Goal: Obtain resource: Download file/media

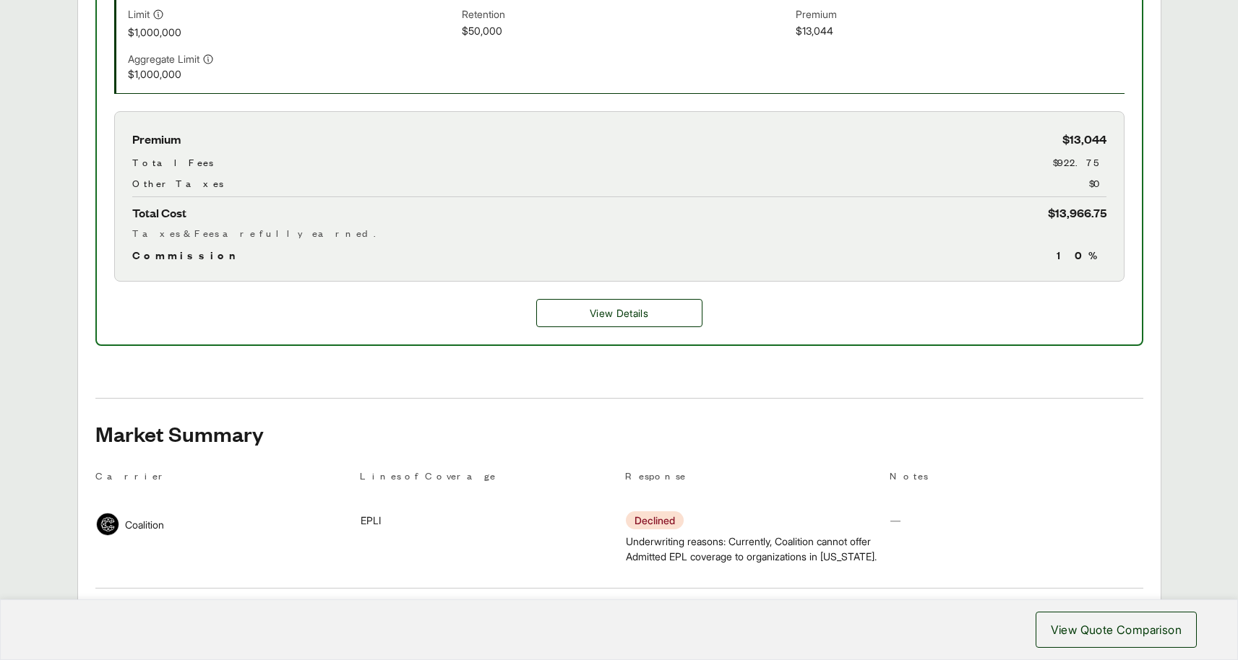
scroll to position [605, 0]
click at [626, 321] on button "View Details" at bounding box center [619, 311] width 166 height 28
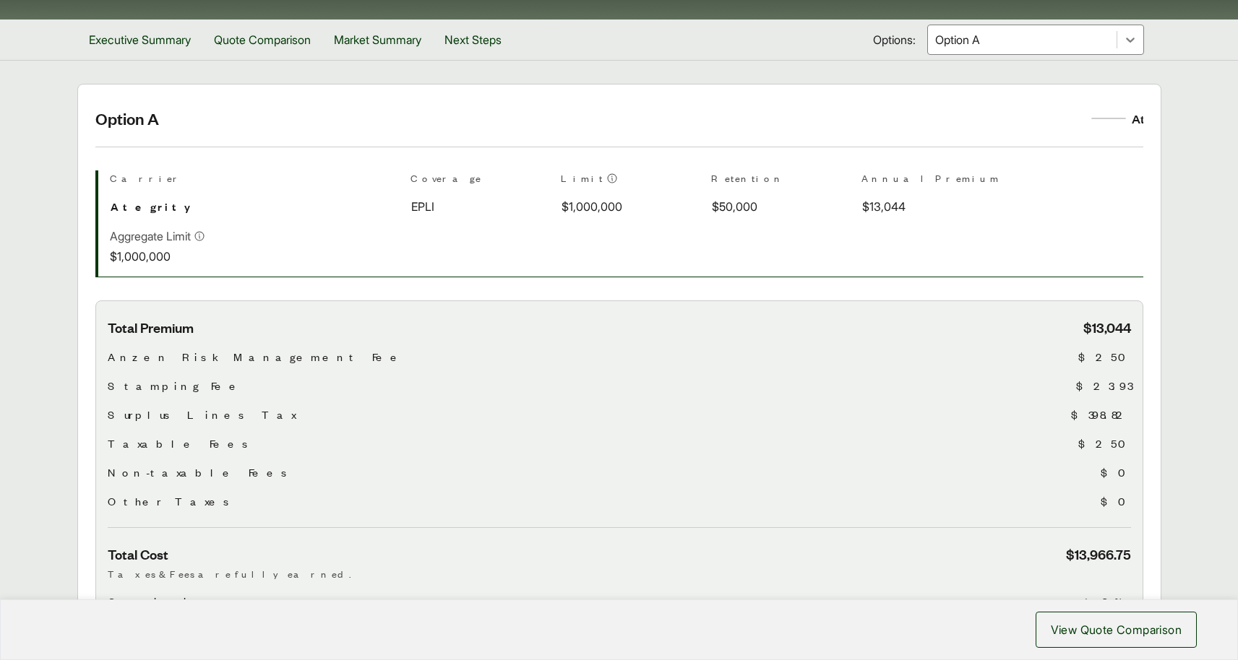
scroll to position [185, 0]
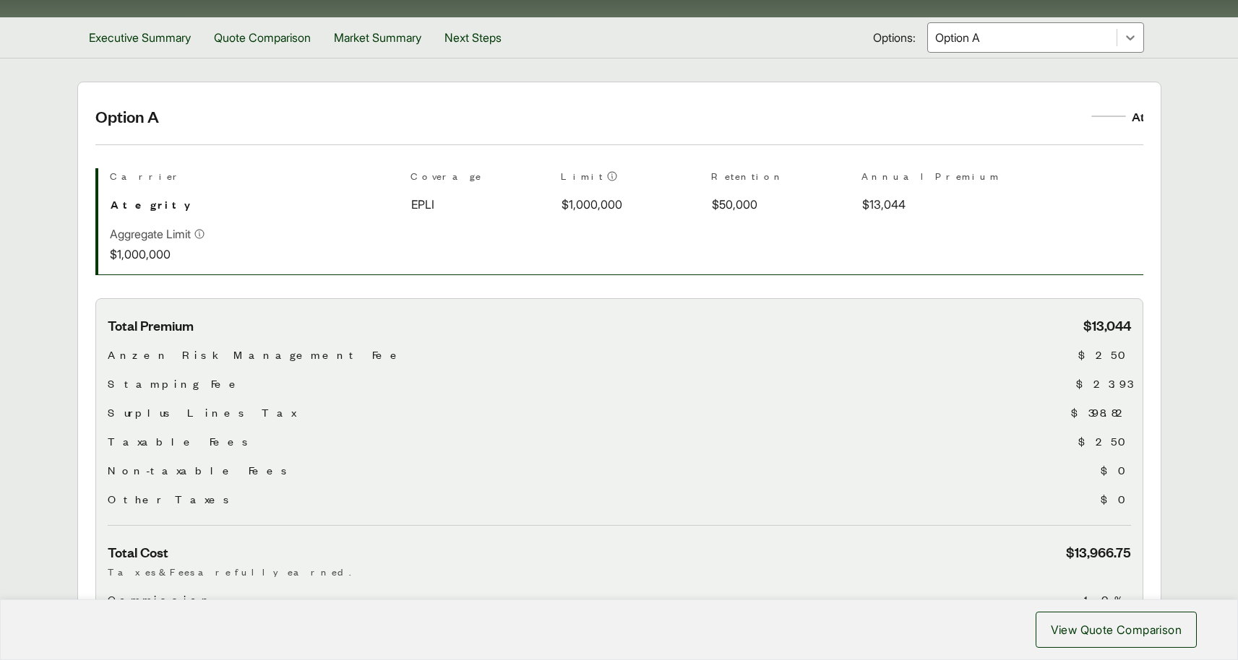
click at [626, 323] on h3 "Total Premium $13,044" at bounding box center [619, 325] width 1023 height 18
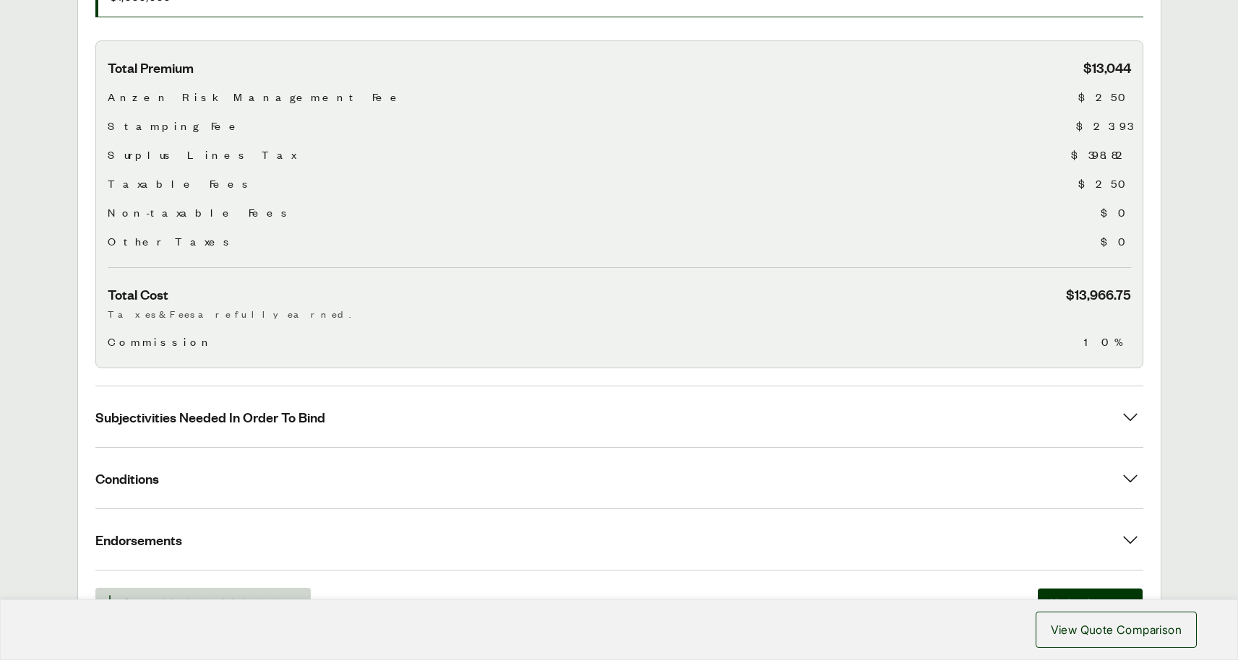
scroll to position [427, 0]
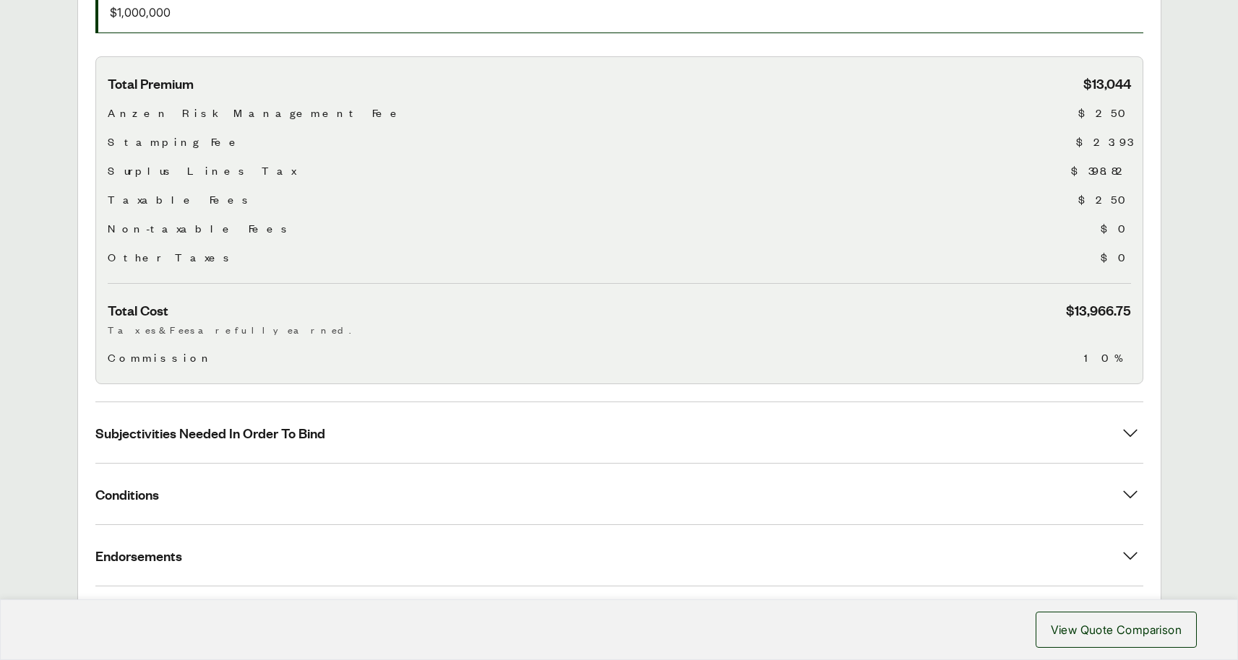
click at [173, 177] on span "Surplus Lines Tax" at bounding box center [202, 170] width 188 height 17
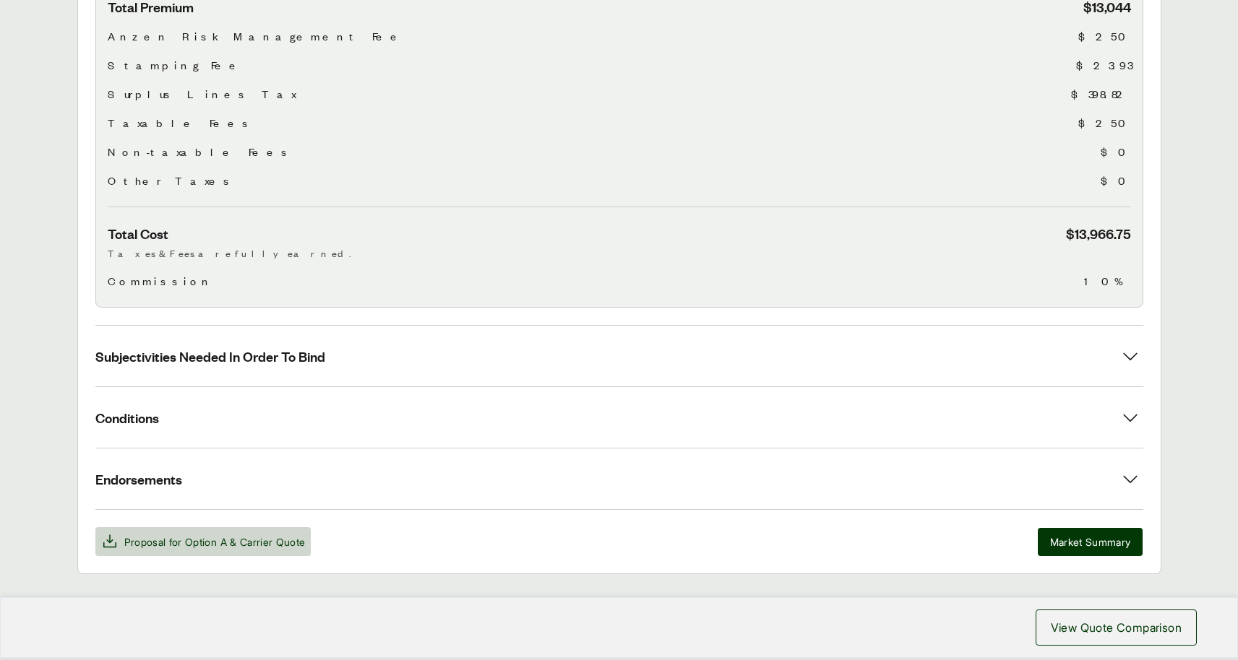
scroll to position [515, 0]
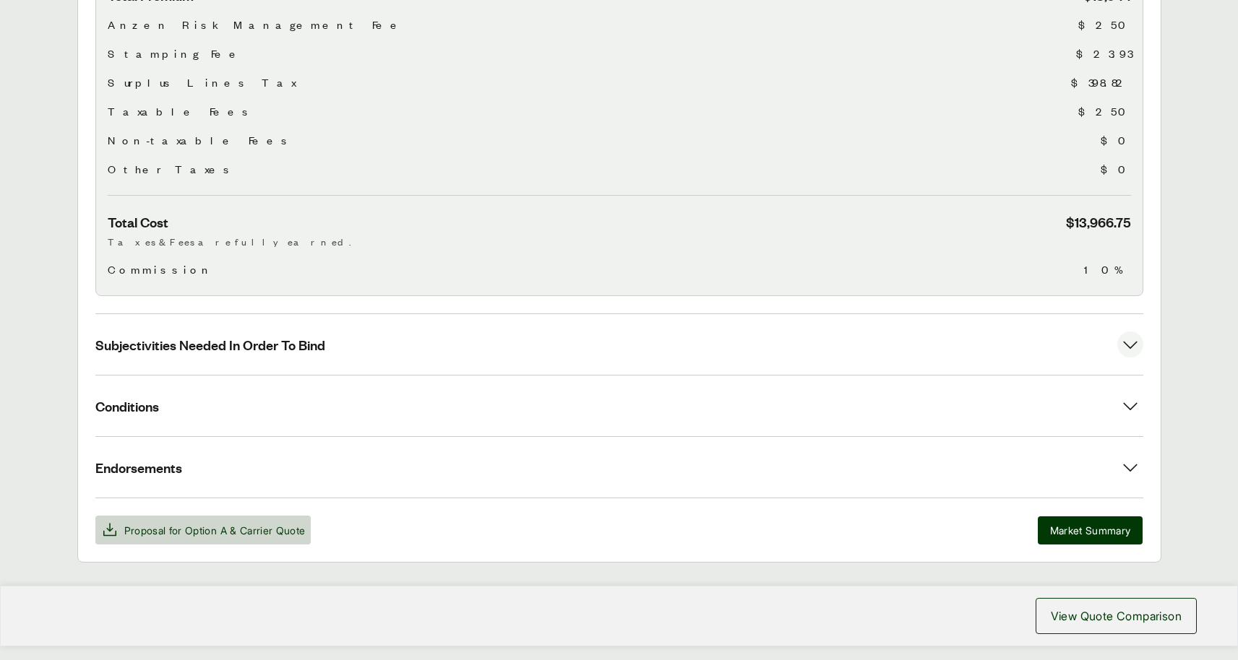
click at [1124, 348] on icon at bounding box center [1130, 345] width 26 height 26
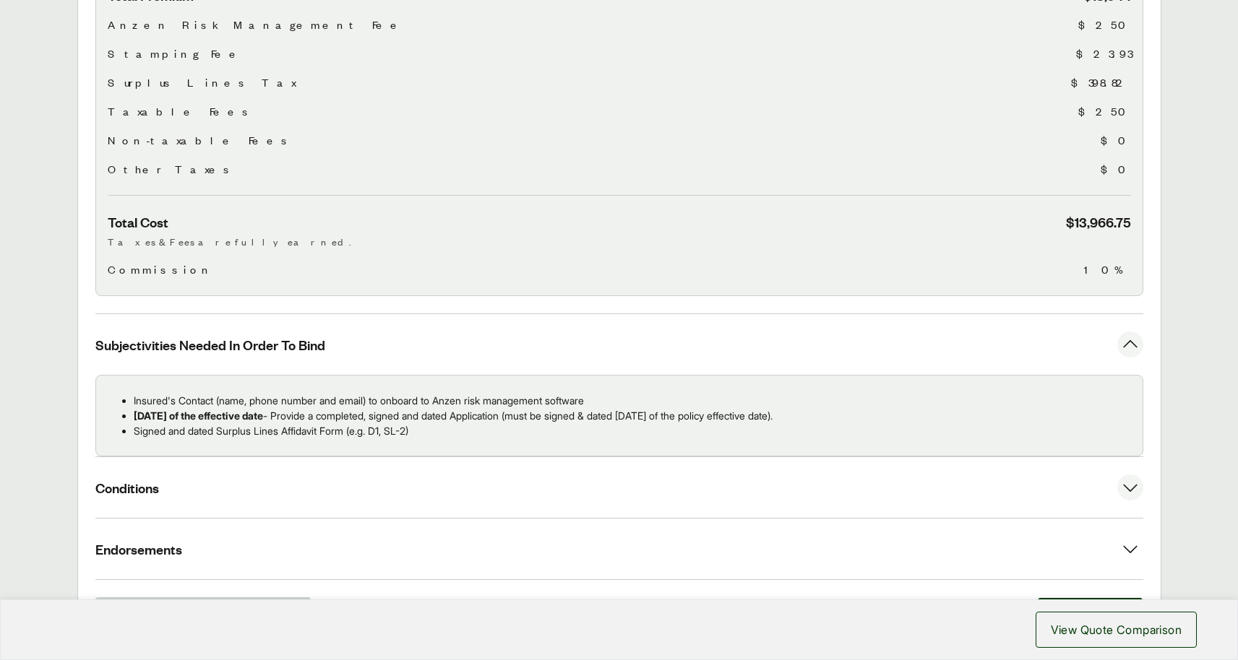
click at [1125, 487] on icon at bounding box center [1130, 489] width 14 height 8
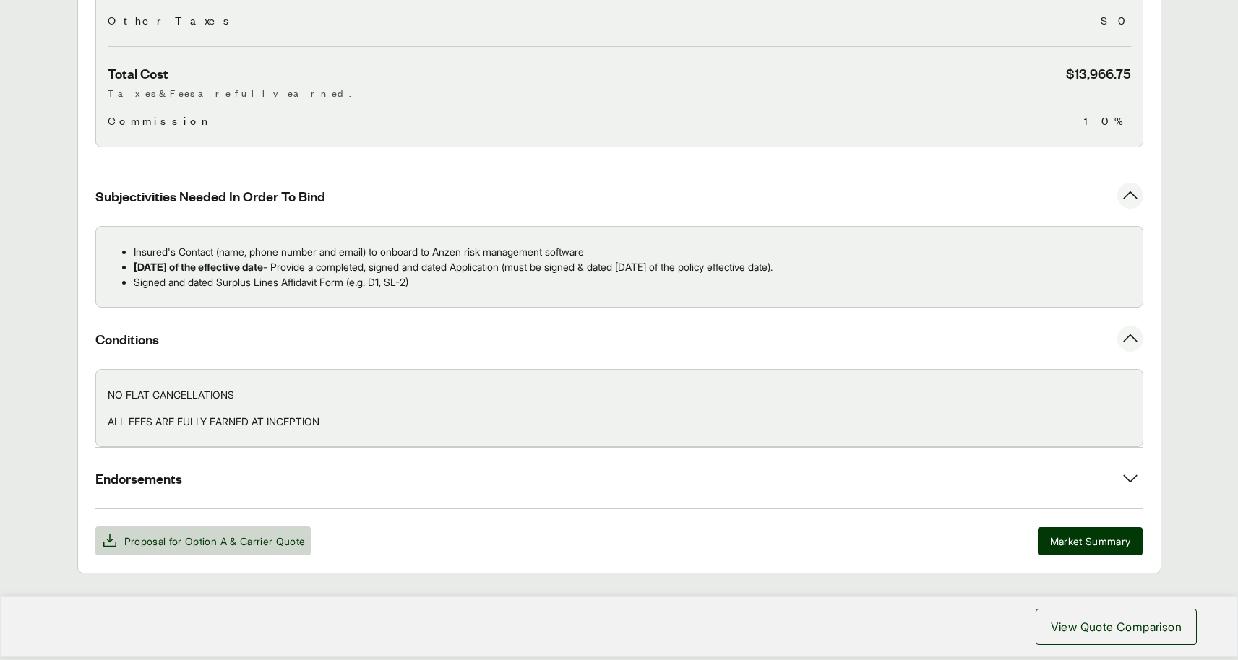
scroll to position [676, 0]
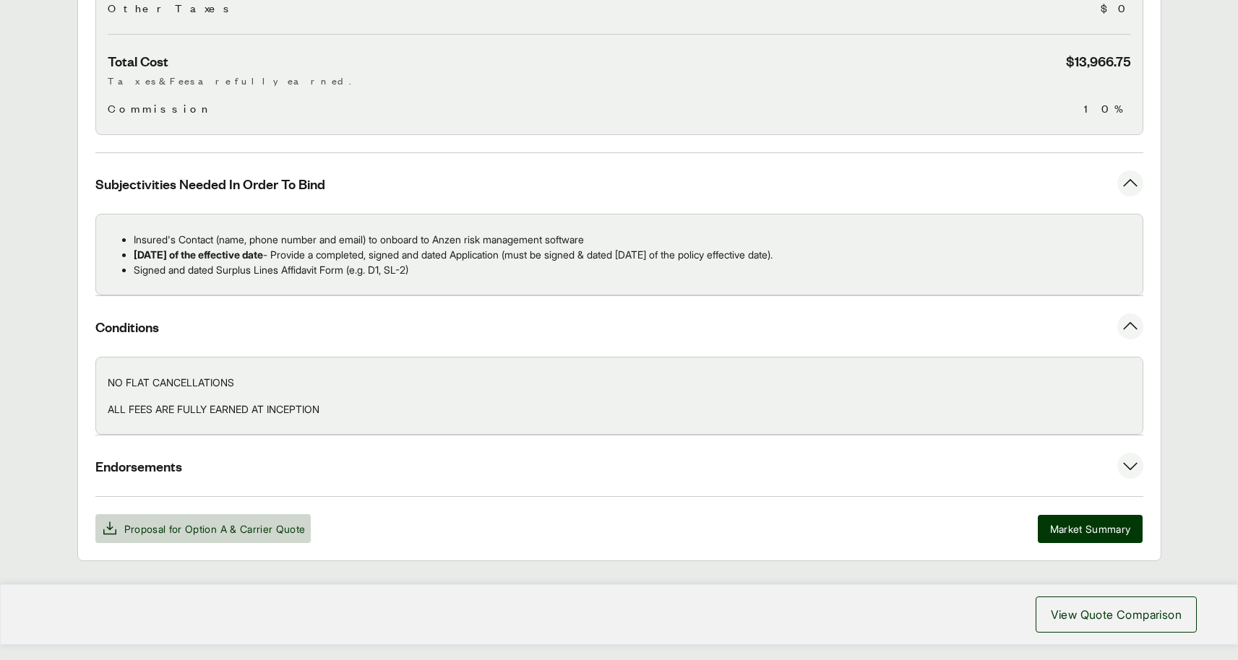
click at [1129, 462] on icon at bounding box center [1130, 466] width 26 height 26
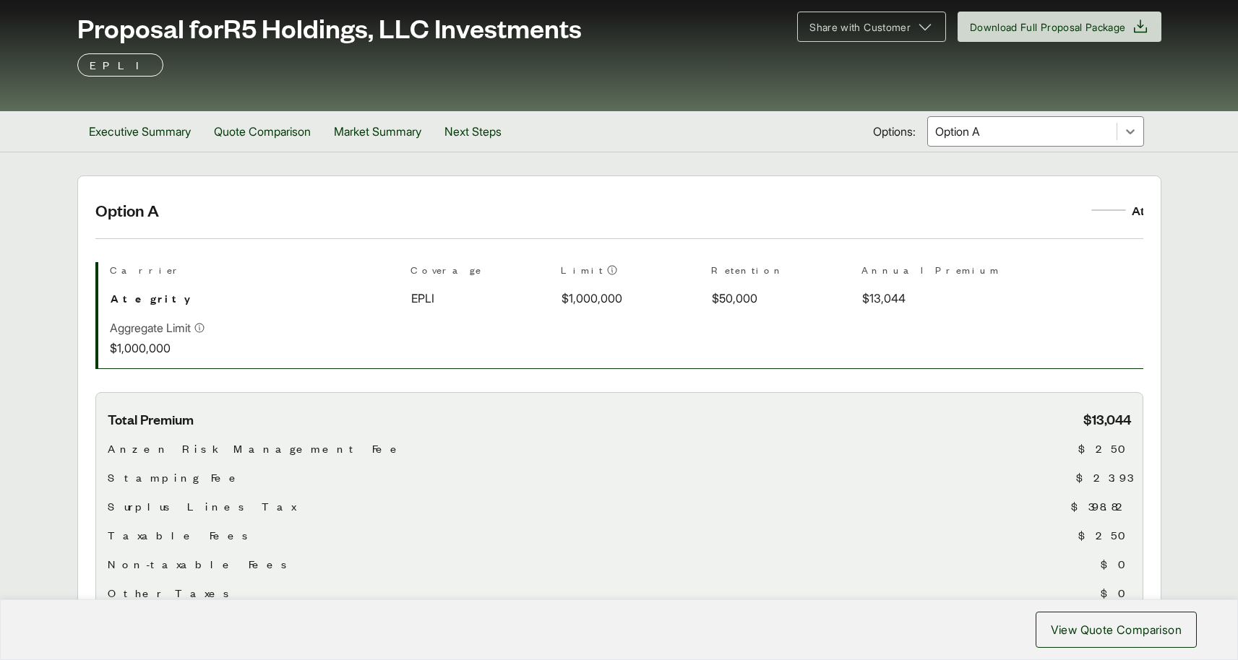
scroll to position [0, 0]
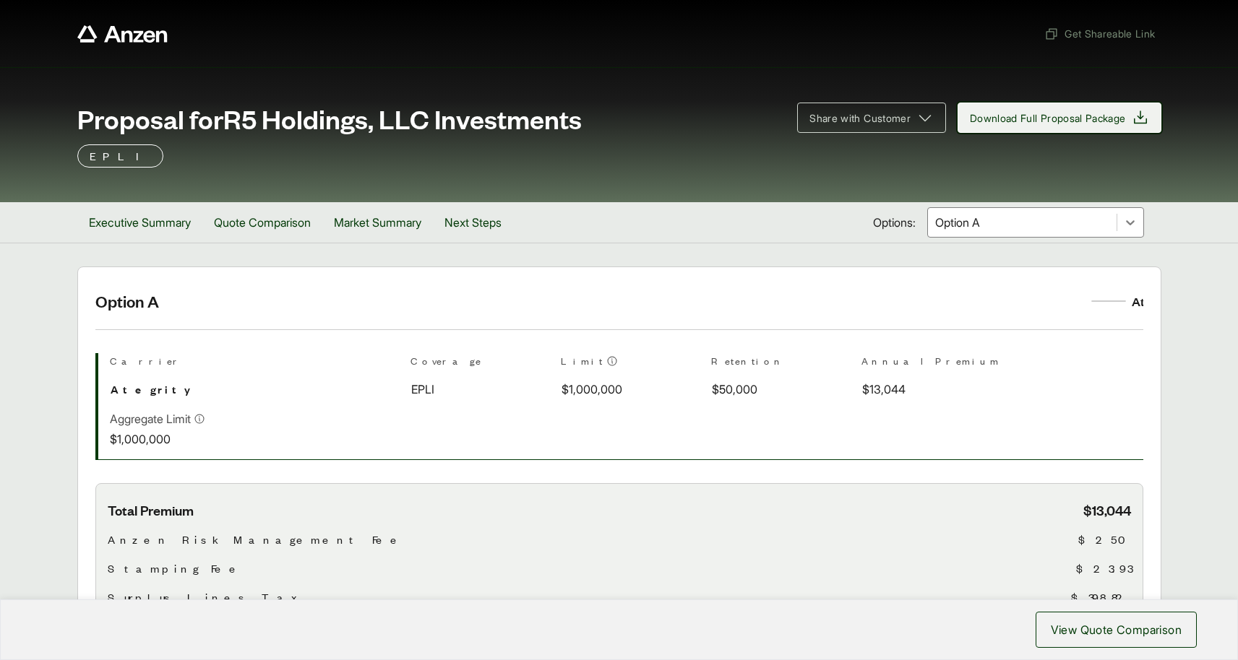
click at [1008, 120] on span "Download Full Proposal Package" at bounding box center [1048, 118] width 156 height 15
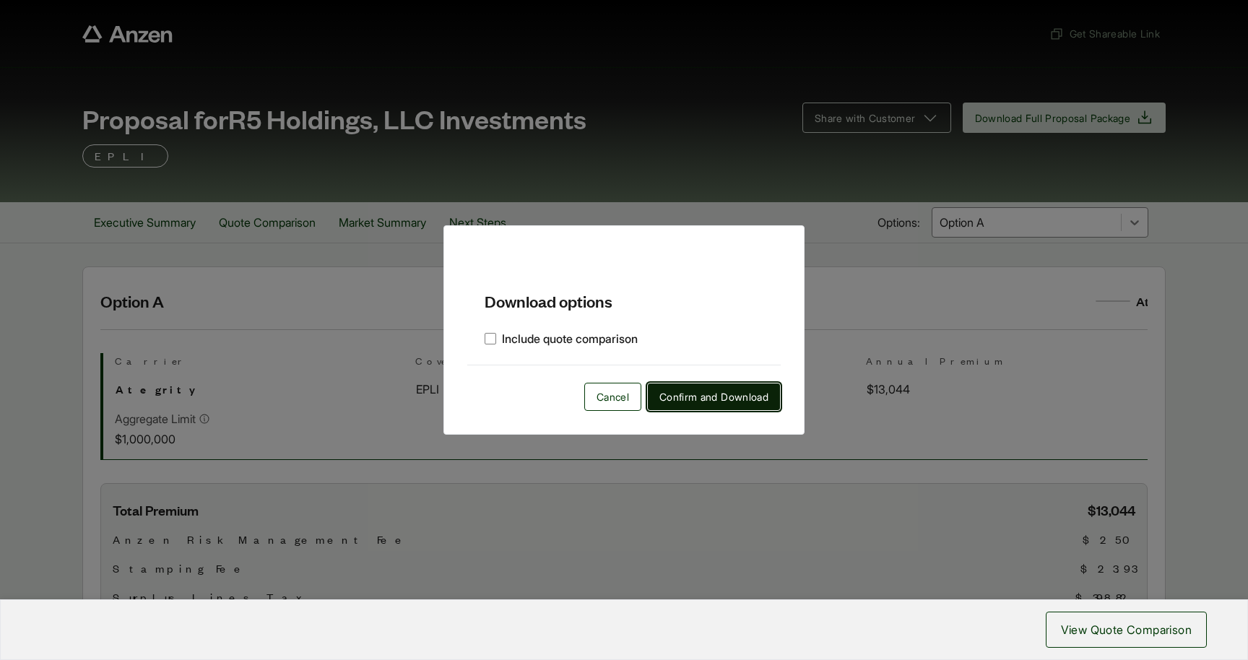
click at [676, 392] on span "Confirm and Download" at bounding box center [714, 396] width 109 height 15
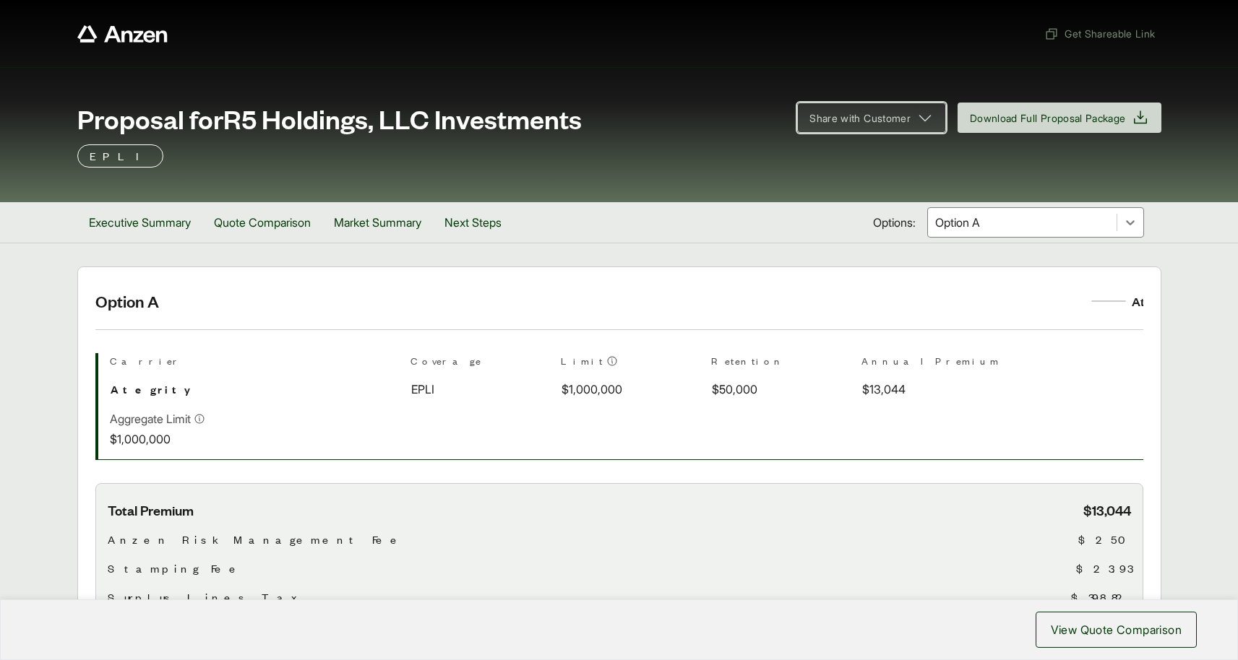
click at [888, 126] on button "Share with Customer" at bounding box center [871, 118] width 149 height 30
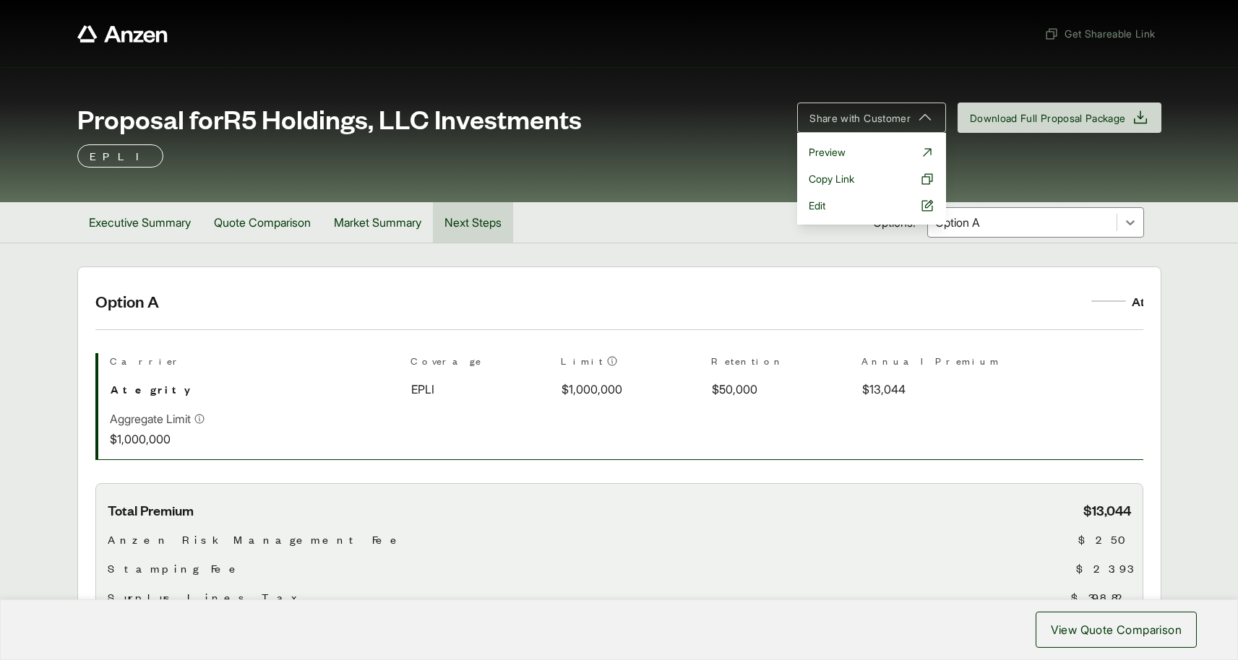
click at [479, 231] on button "Next Steps" at bounding box center [473, 222] width 80 height 40
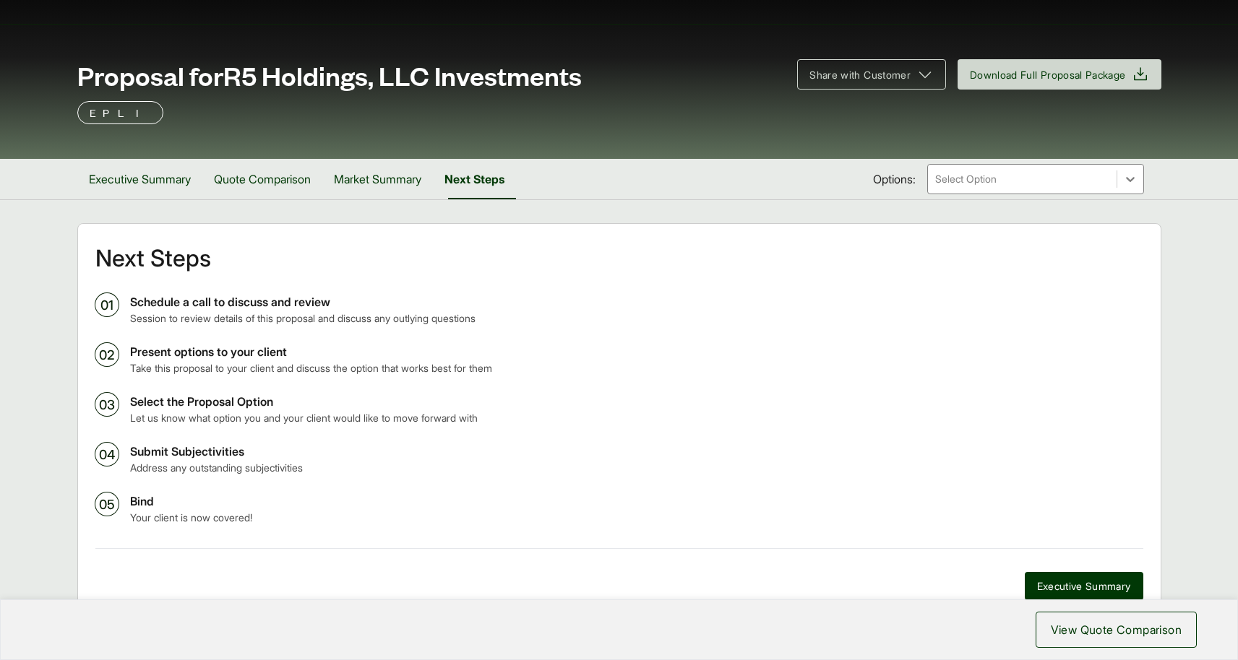
scroll to position [40, 0]
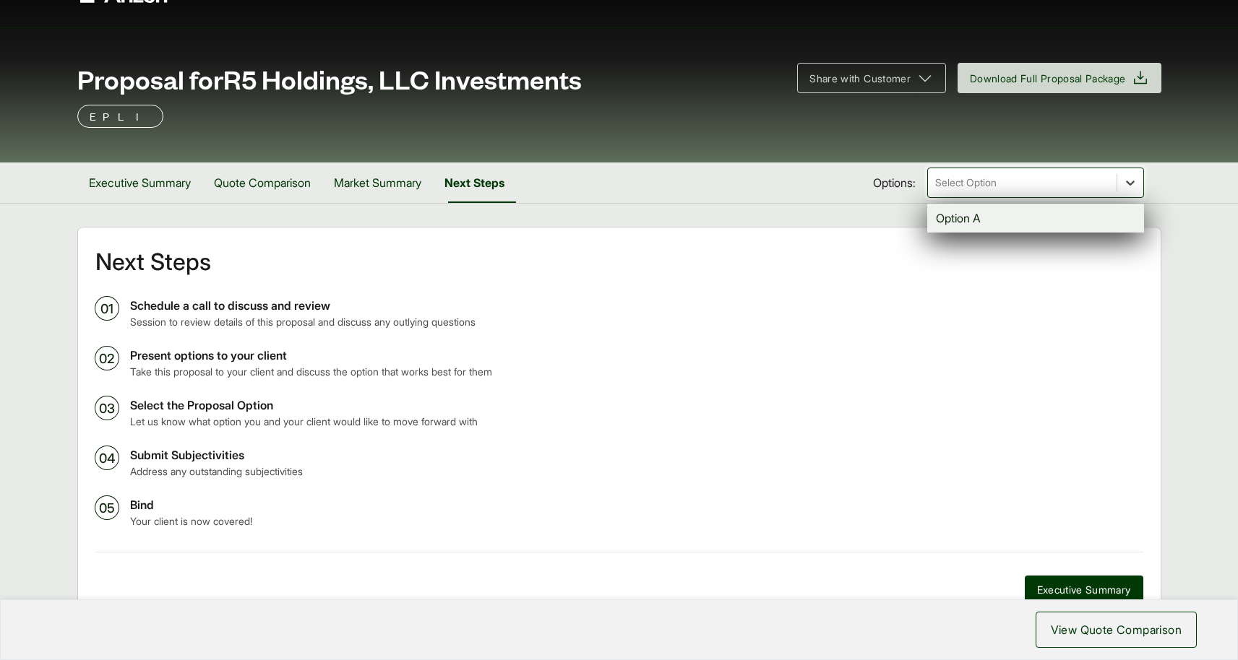
click at [1129, 186] on icon at bounding box center [1130, 183] width 14 height 14
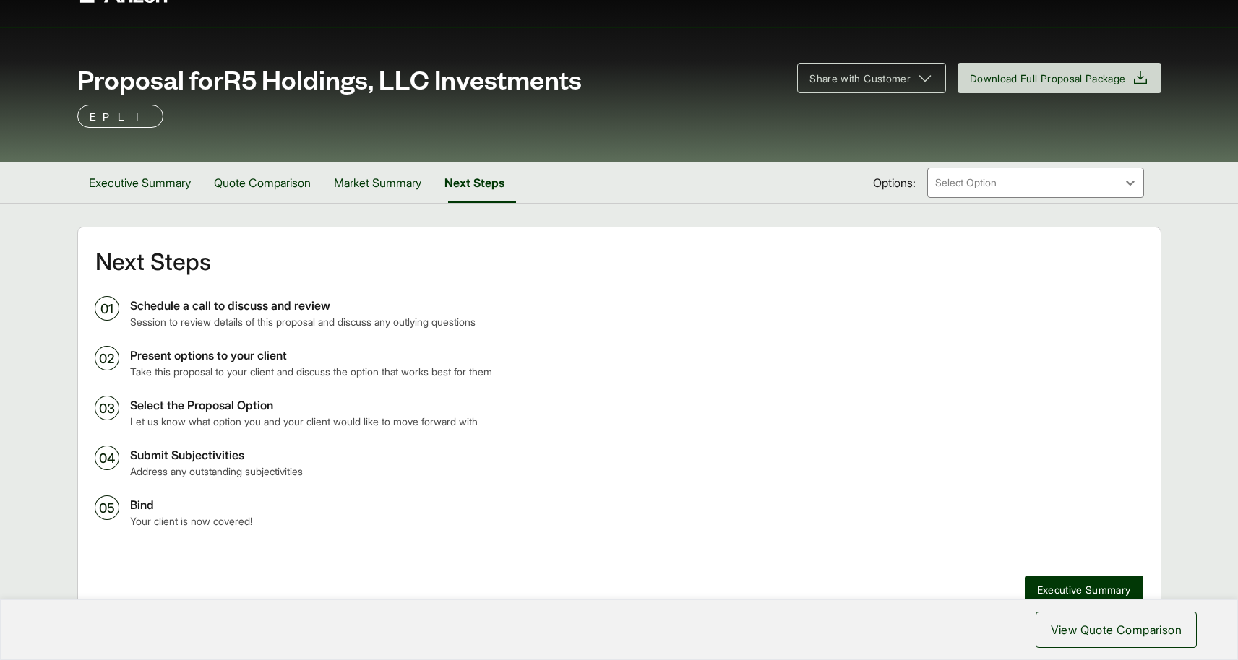
click at [1000, 303] on p "Schedule a call to discuss and review" at bounding box center [636, 305] width 1013 height 17
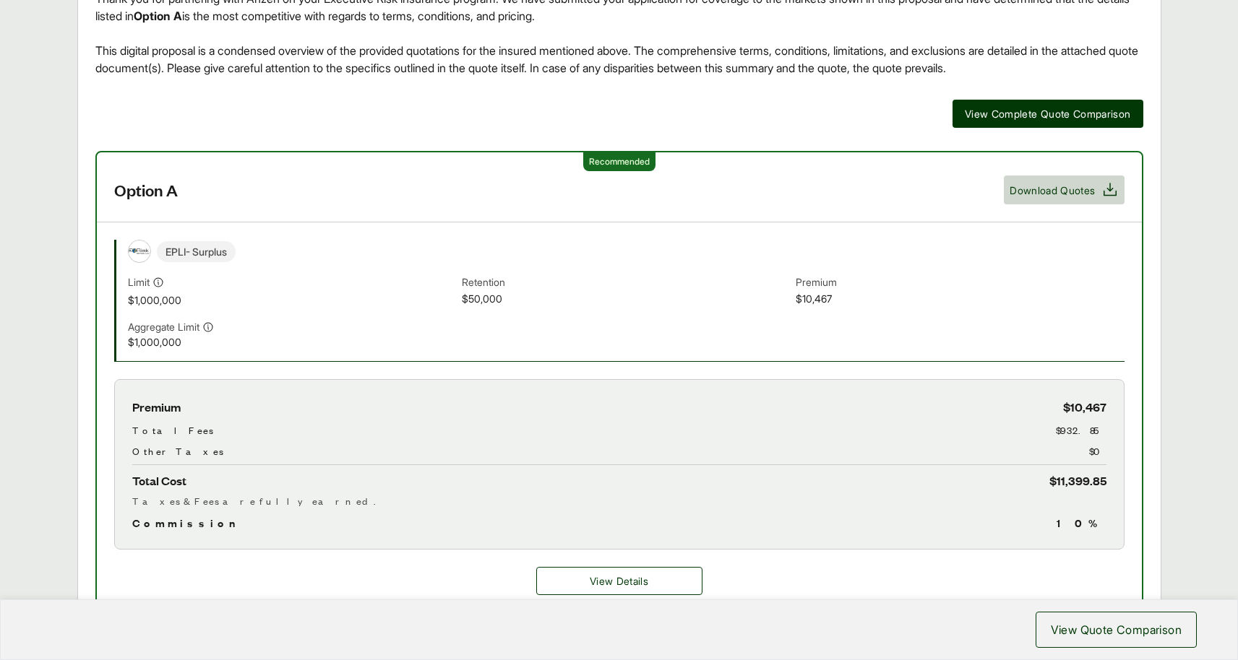
scroll to position [324, 0]
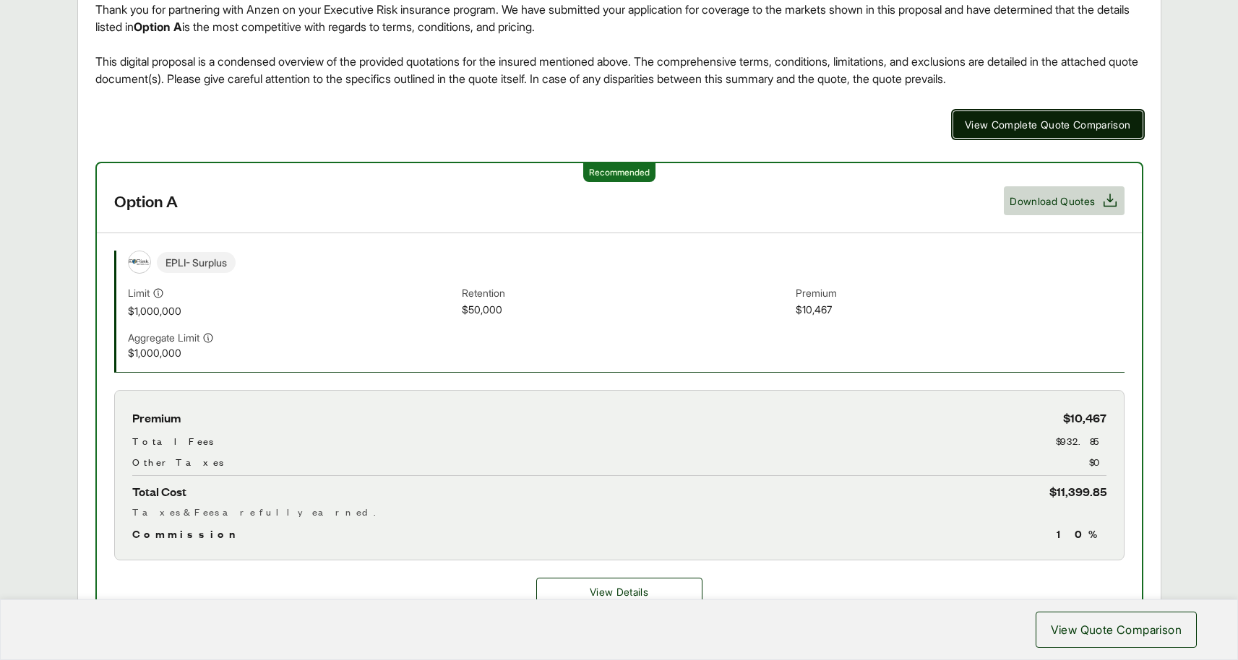
click at [990, 124] on span "View Complete Quote Comparison" at bounding box center [1048, 124] width 166 height 15
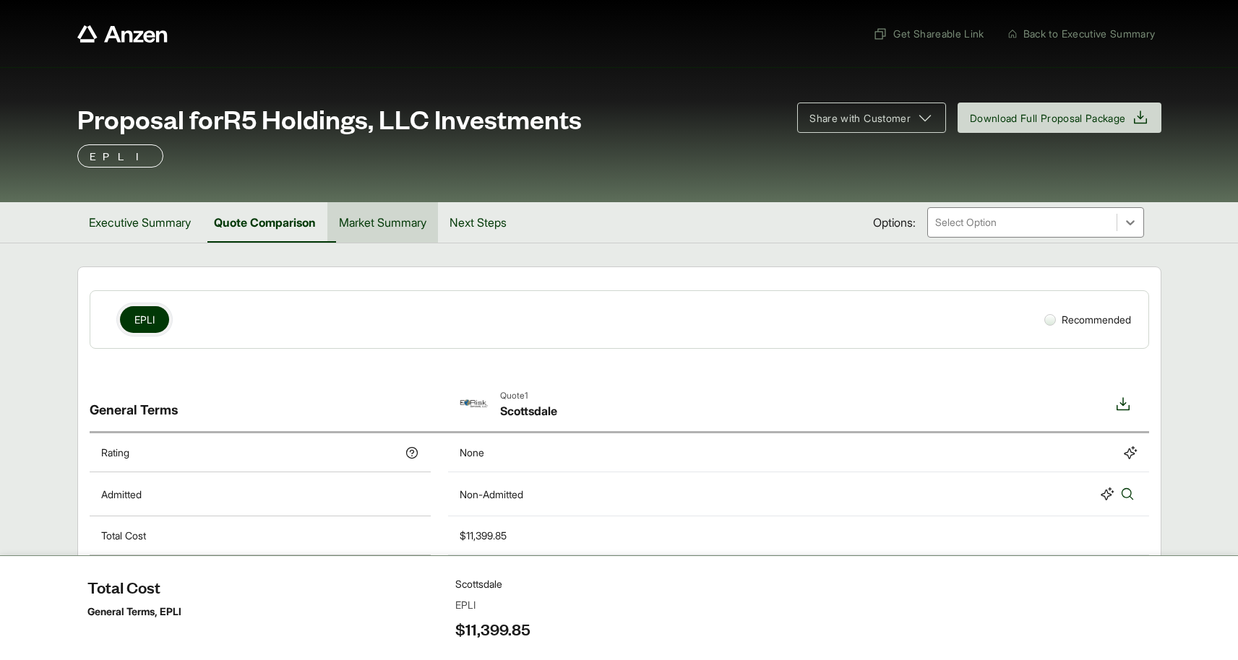
click at [411, 225] on button "Market Summary" at bounding box center [382, 222] width 111 height 40
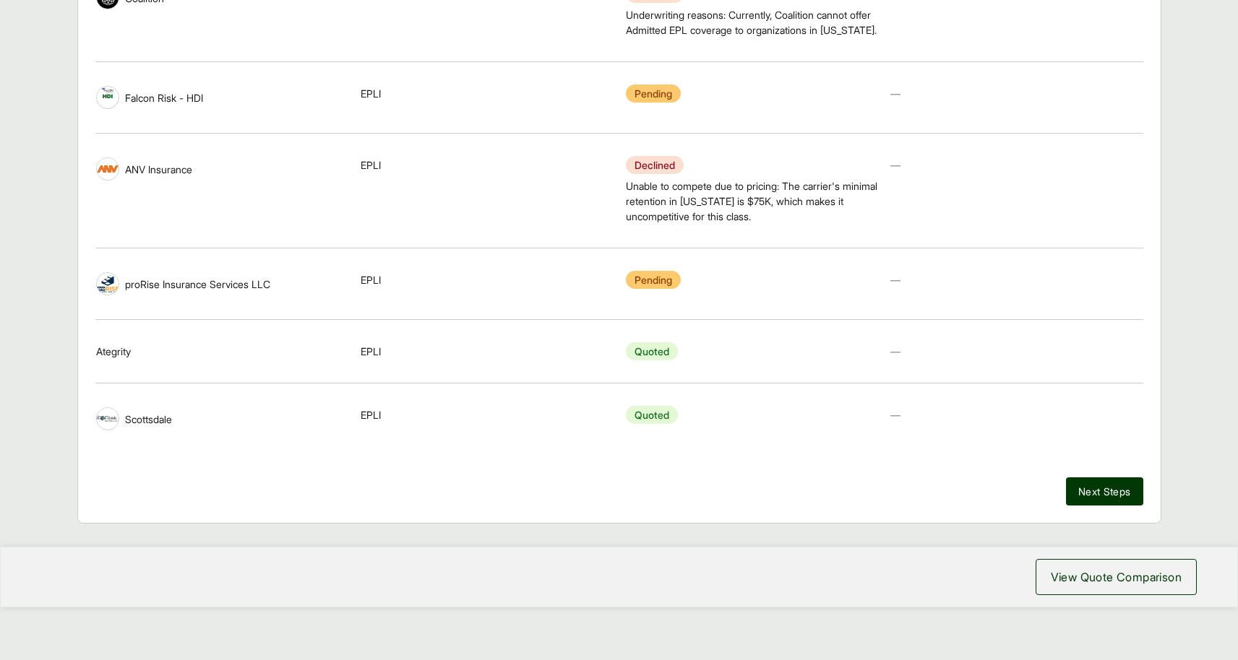
scroll to position [415, 0]
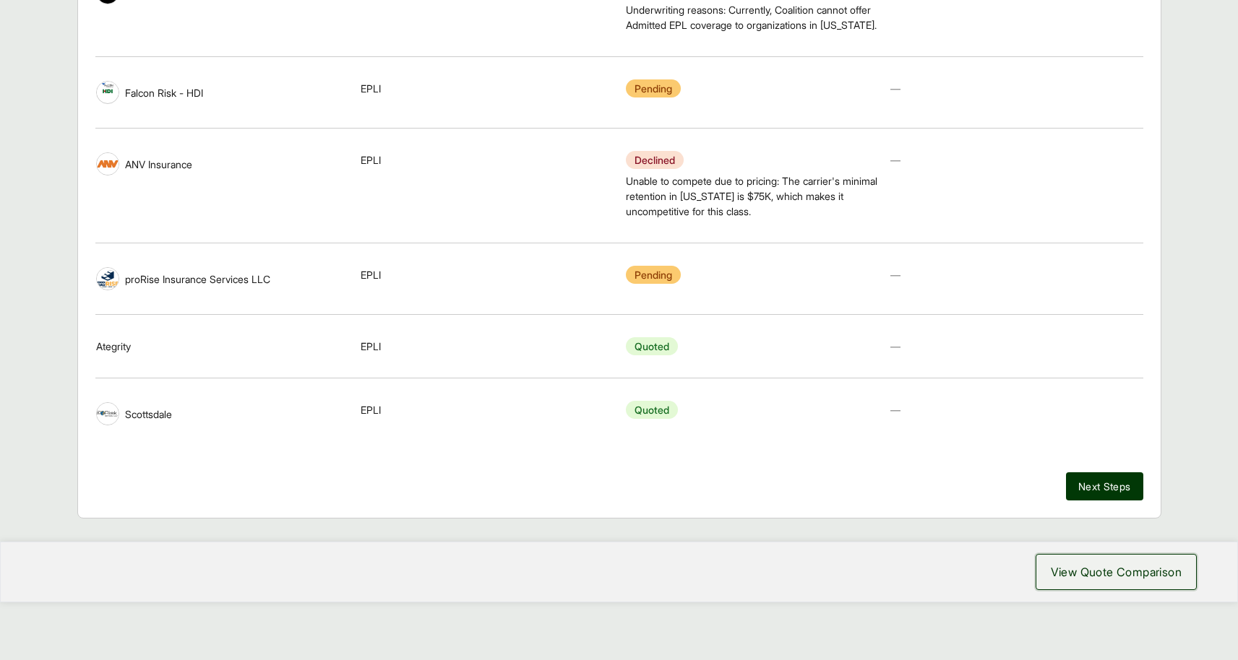
click at [1124, 572] on span "View Quote Comparison" at bounding box center [1116, 572] width 131 height 17
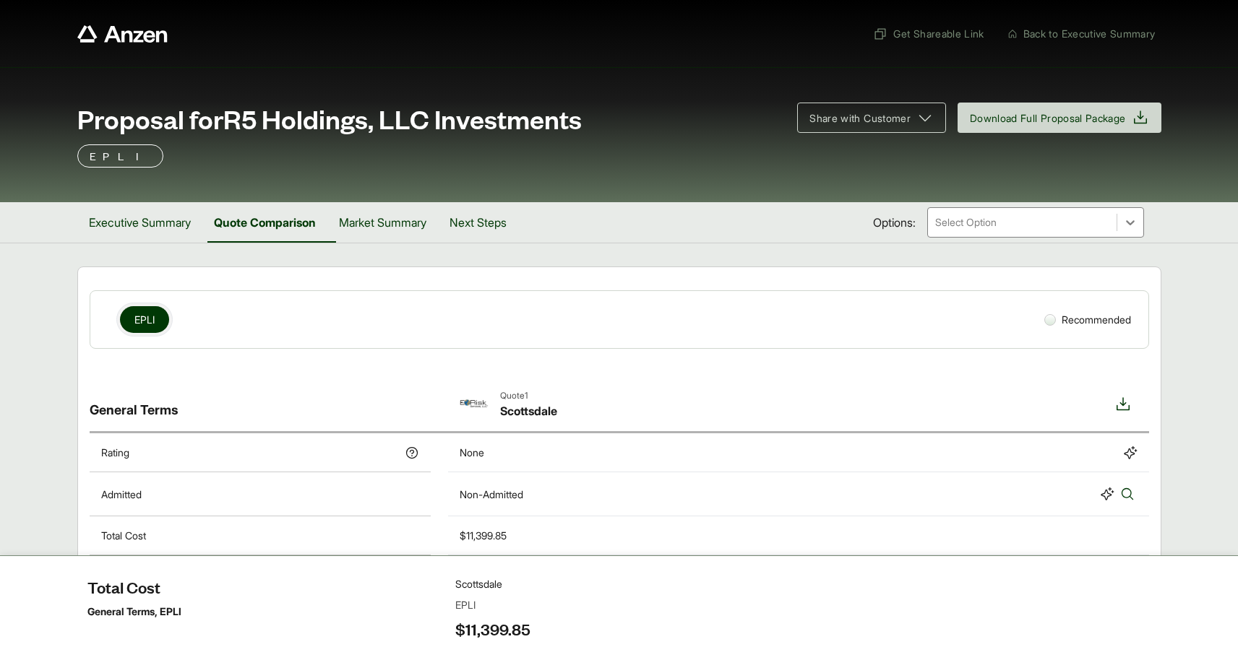
scroll to position [1, 0]
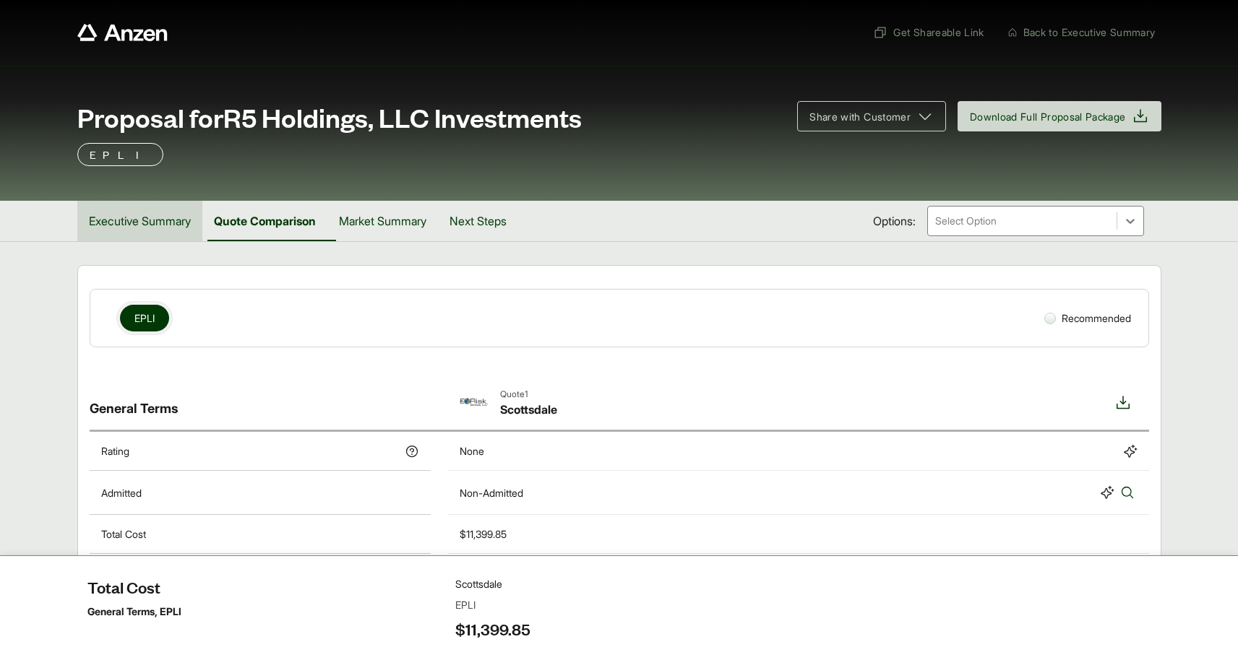
click at [158, 228] on button "Executive Summary" at bounding box center [139, 221] width 125 height 40
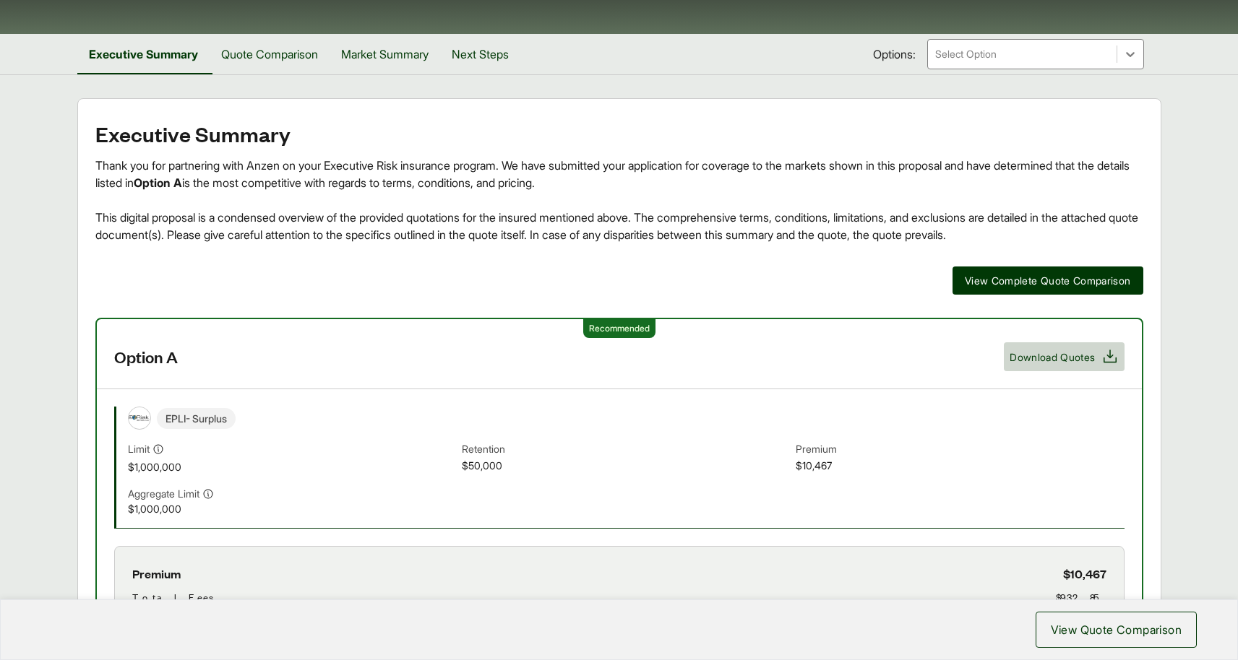
scroll to position [171, 0]
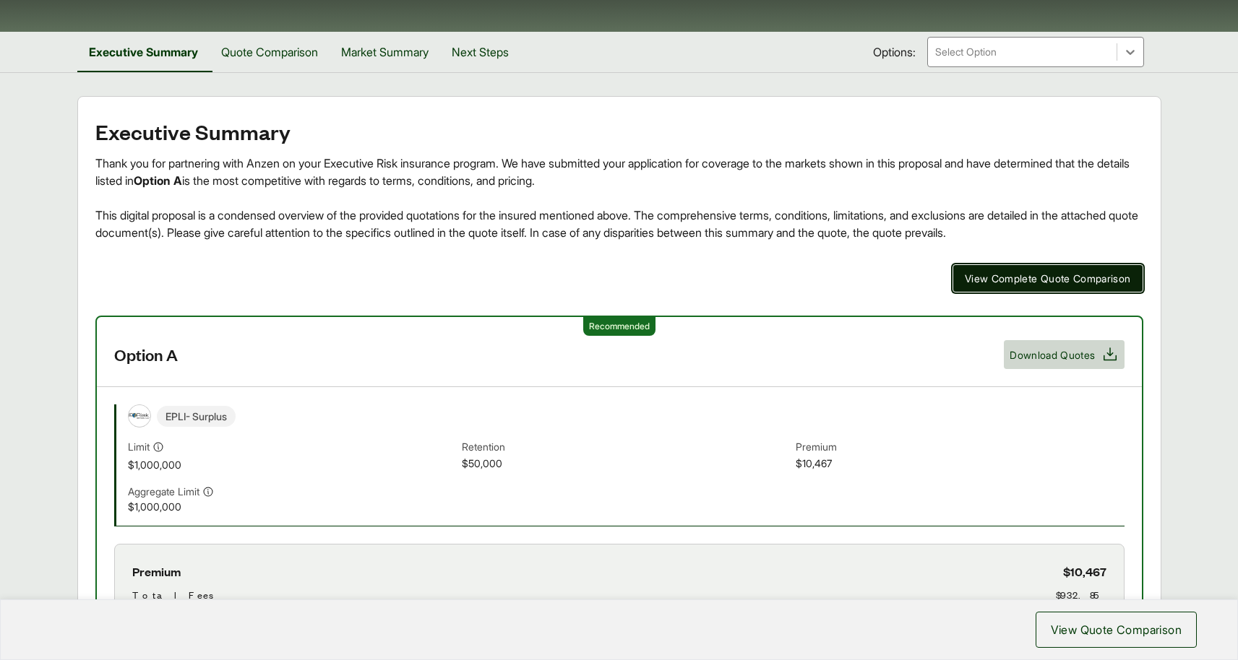
click at [1004, 280] on span "View Complete Quote Comparison" at bounding box center [1048, 278] width 166 height 15
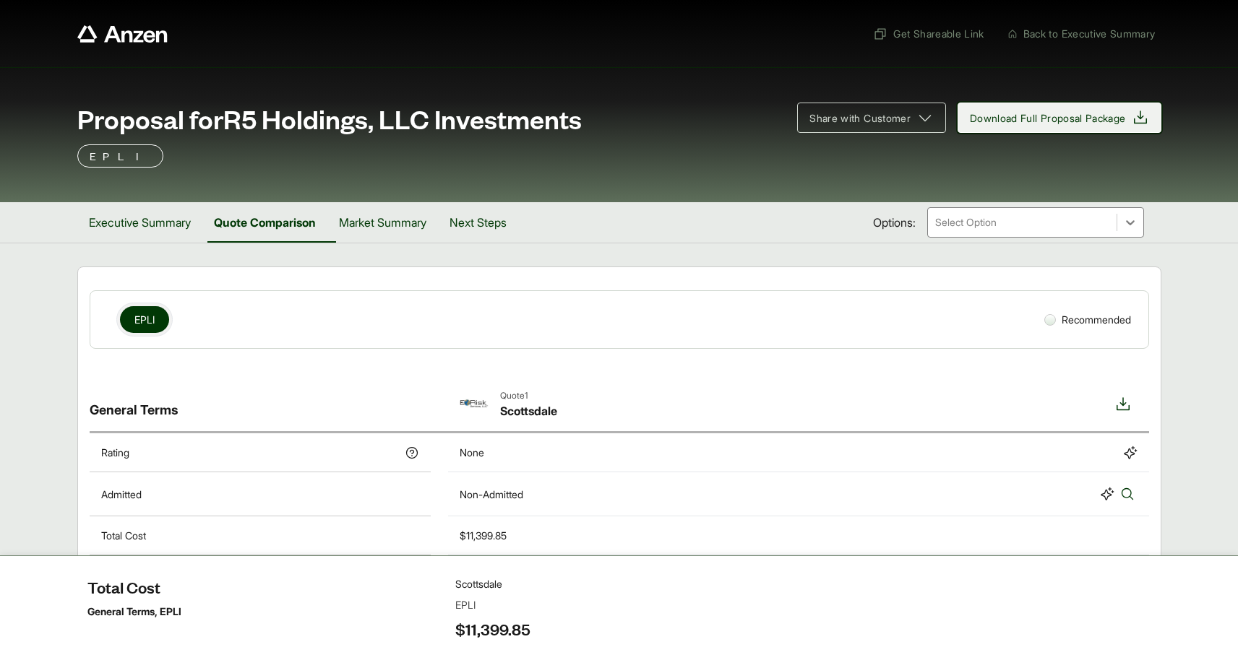
click at [1019, 116] on span "Download Full Proposal Package" at bounding box center [1048, 118] width 156 height 15
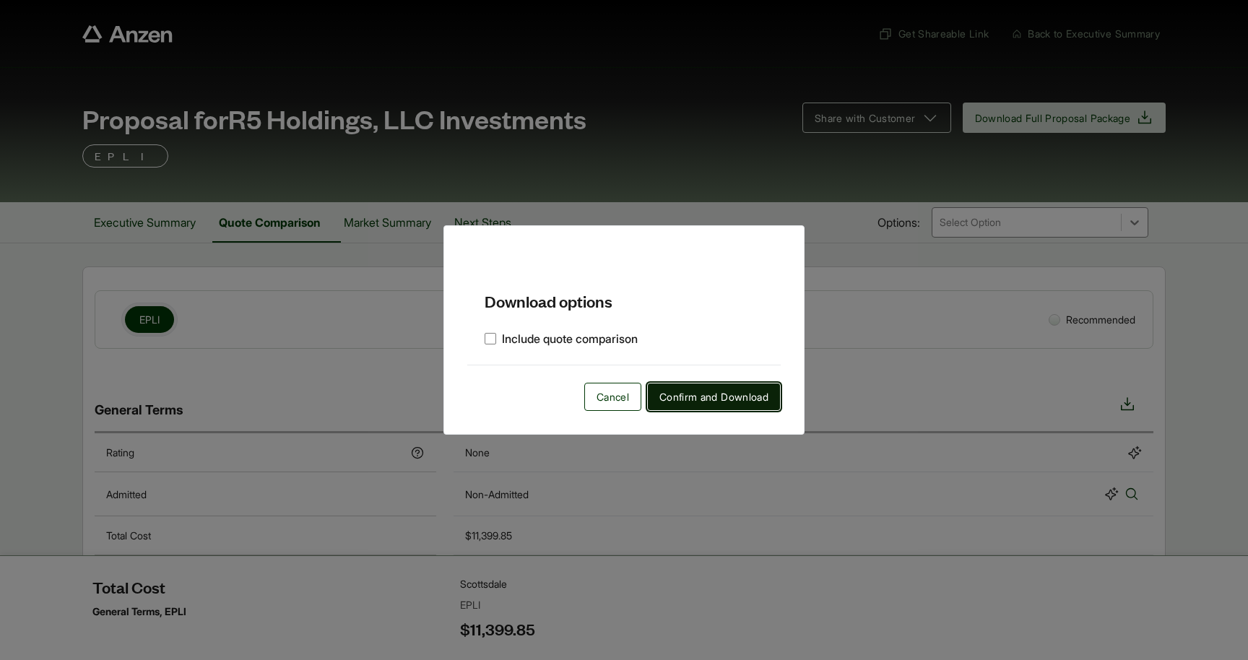
click at [728, 402] on span "Confirm and Download" at bounding box center [714, 396] width 109 height 15
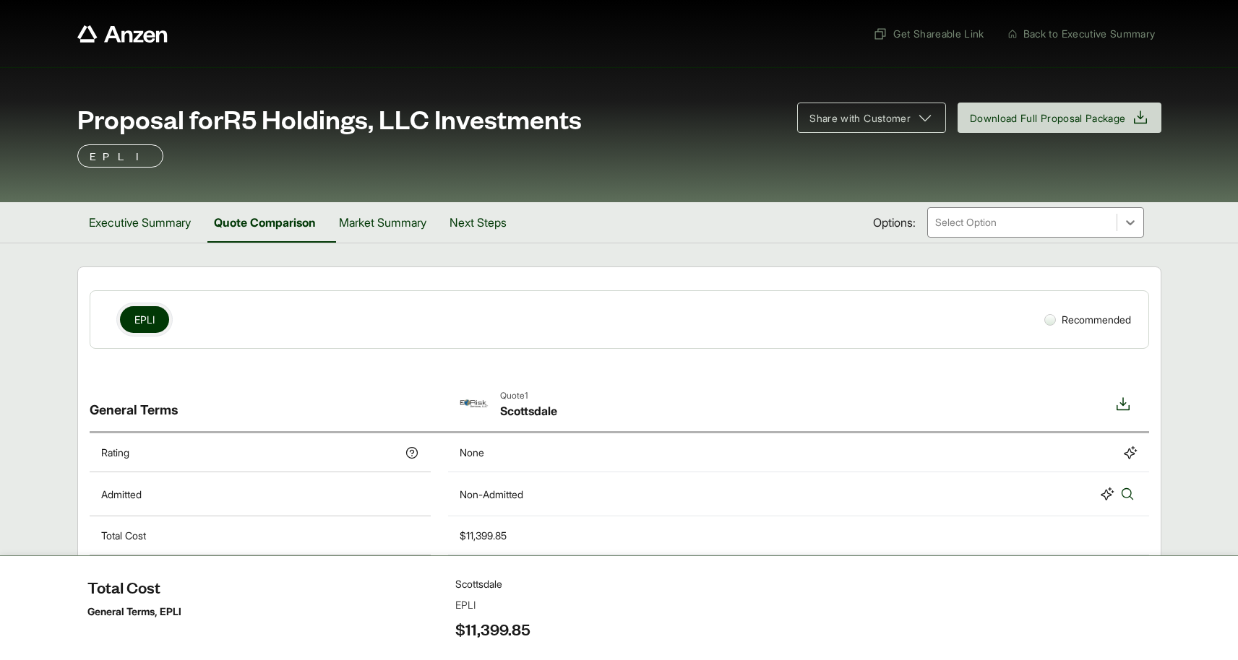
click at [100, 35] on icon "Anzen website" at bounding box center [122, 33] width 90 height 17
